Goal: Transaction & Acquisition: Purchase product/service

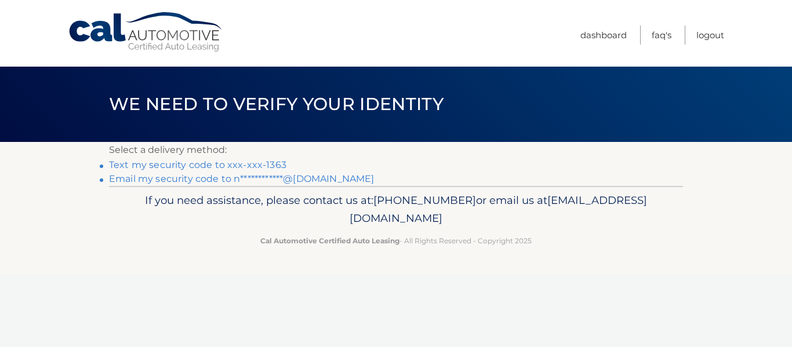
click at [267, 162] on link "Text my security code to xxx-xxx-1363" at bounding box center [197, 164] width 177 height 11
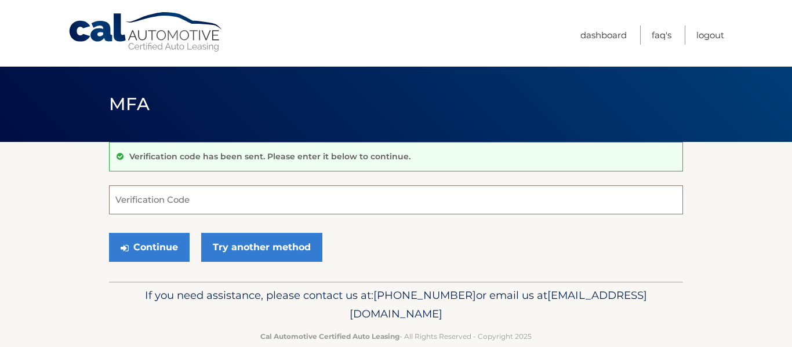
click at [249, 205] on input "Verification Code" at bounding box center [396, 199] width 574 height 29
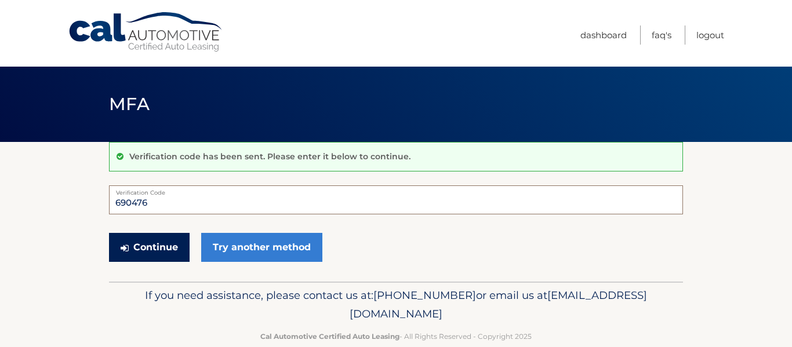
type input "690476"
click at [132, 250] on button "Continue" at bounding box center [149, 247] width 81 height 29
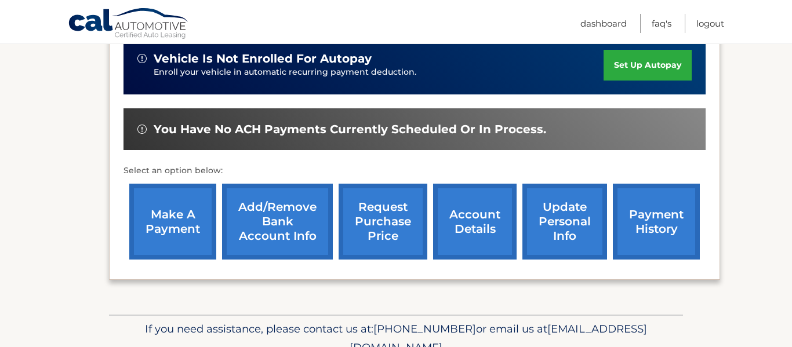
scroll to position [317, 0]
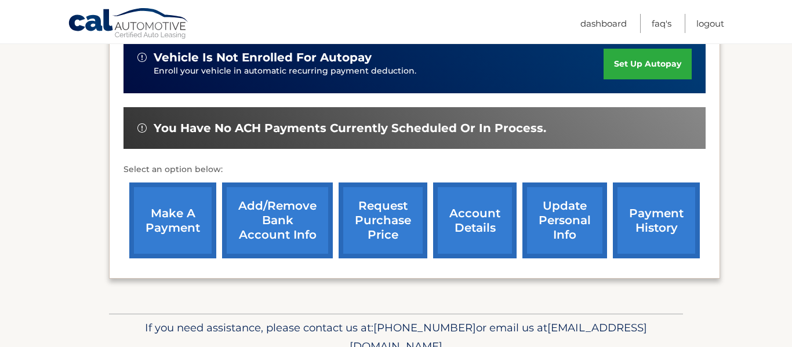
click at [162, 229] on link "make a payment" at bounding box center [172, 221] width 87 height 76
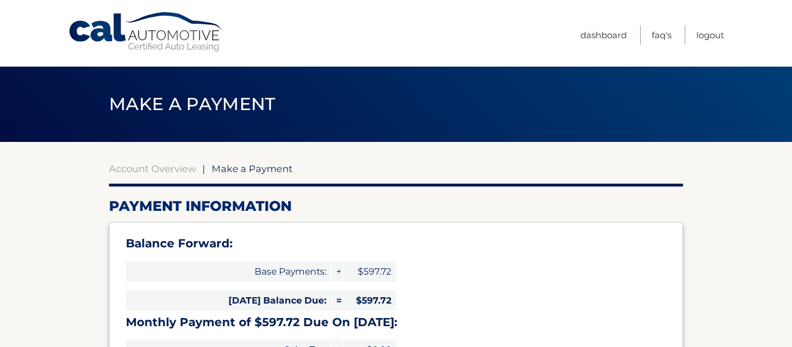
select select "YWQ2MjQzMTItZDk4OS00NjA0LTgzOTEtNjc3MmM5ZGJiZTBi"
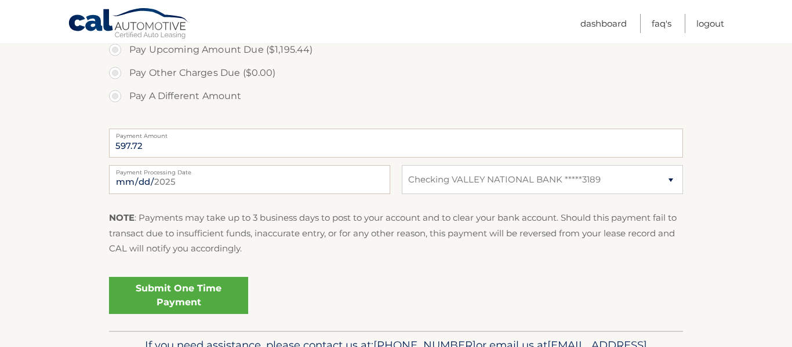
scroll to position [460, 0]
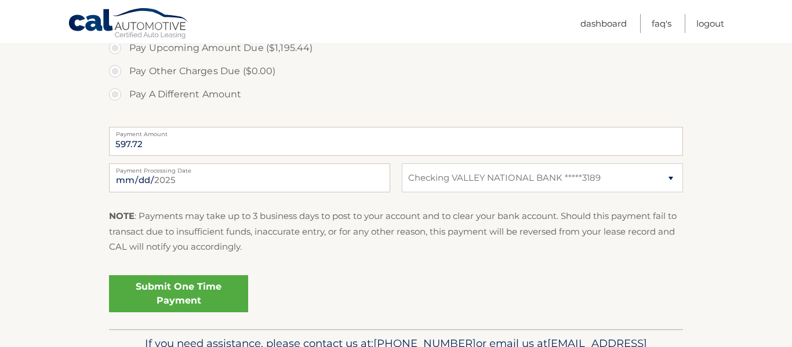
click at [194, 294] on link "Submit One Time Payment" at bounding box center [178, 293] width 139 height 37
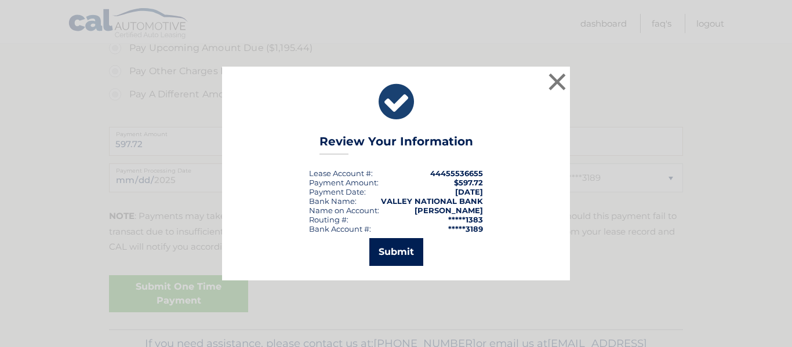
click at [398, 250] on button "Submit" at bounding box center [396, 252] width 54 height 28
